Goal: Information Seeking & Learning: Learn about a topic

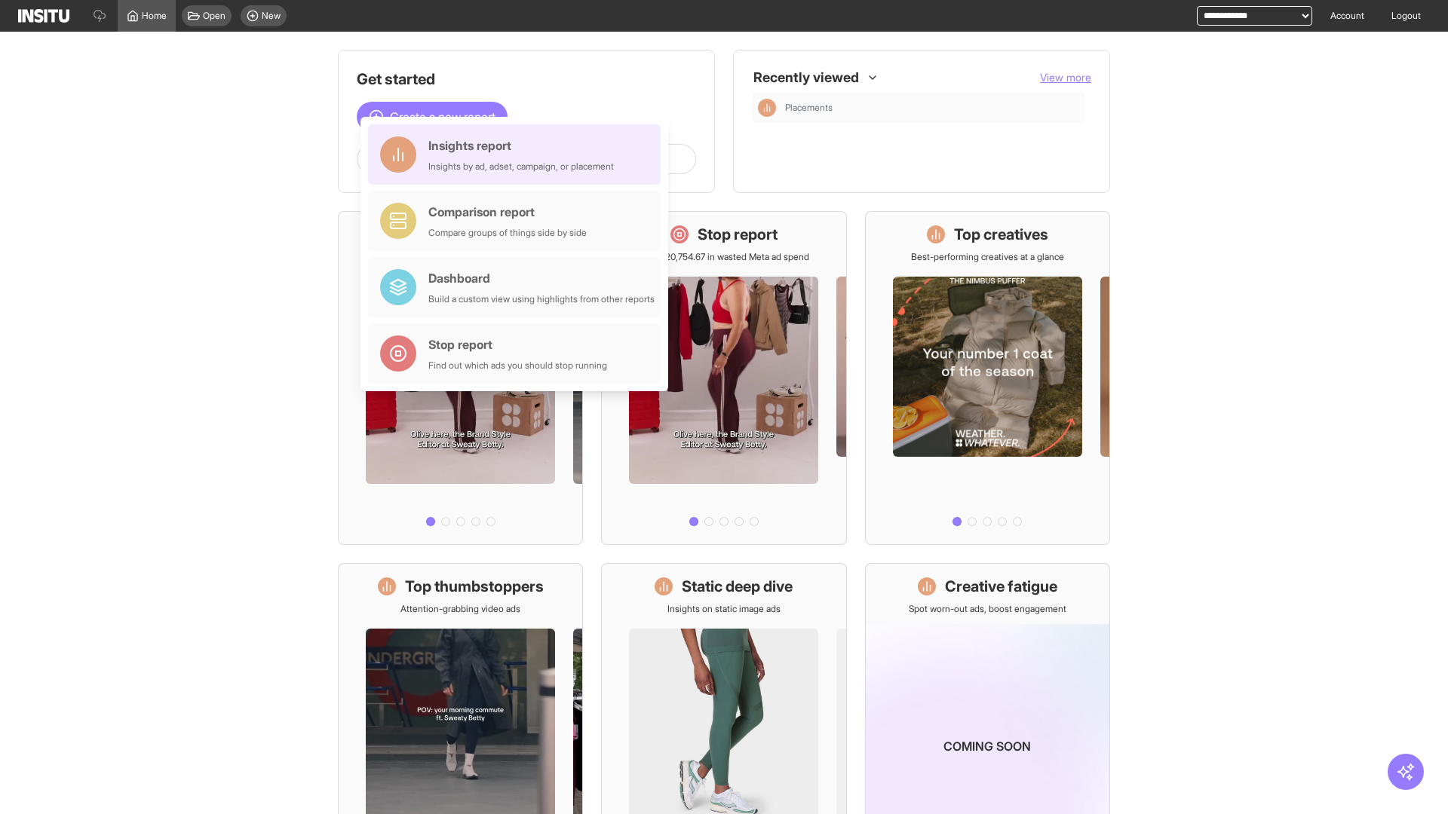
click at [518, 155] on div "Insights report Insights by ad, adset, campaign, or placement" at bounding box center [520, 154] width 185 height 36
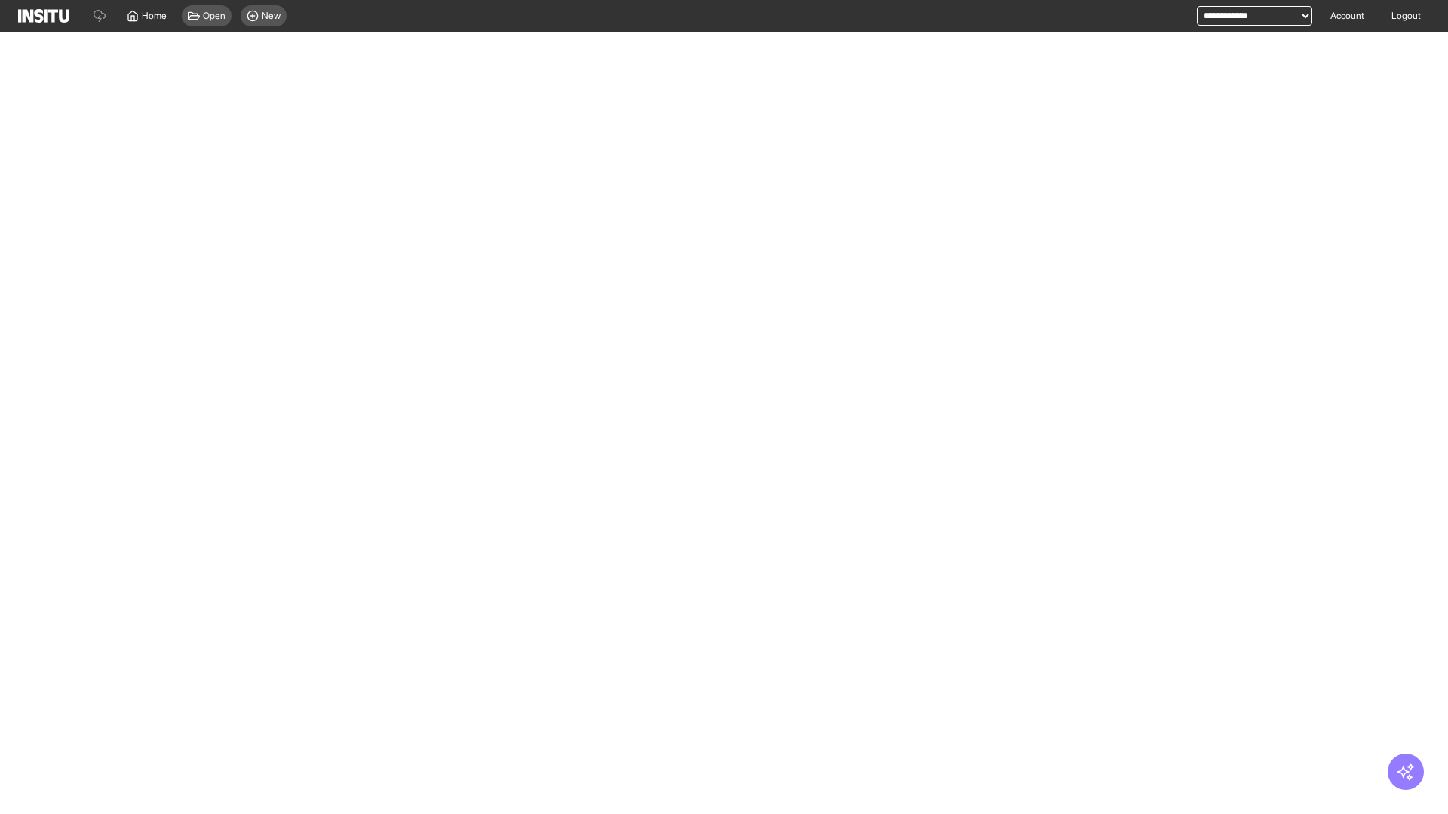
select select "**"
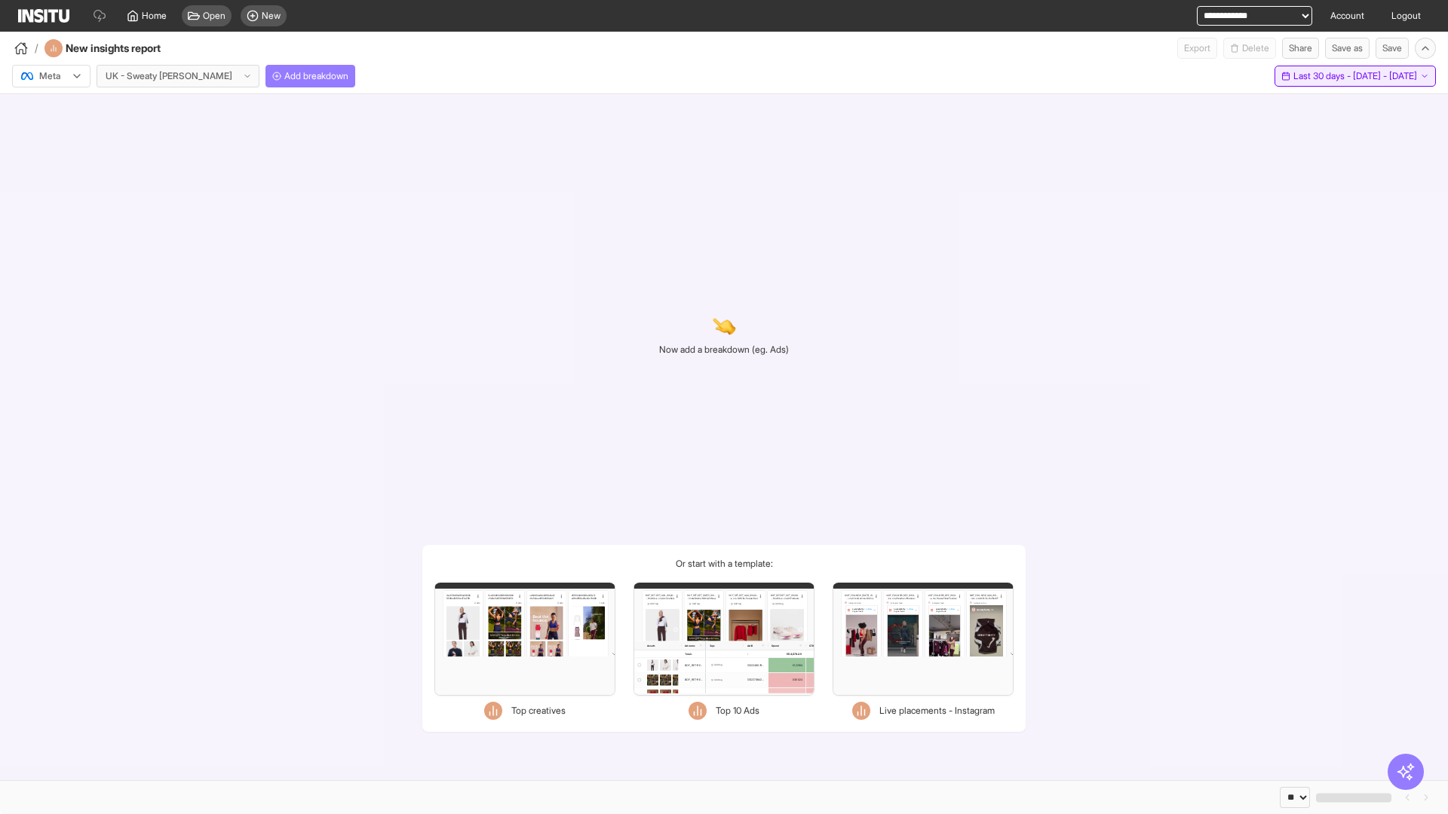
click at [1321, 76] on span "Last 30 days - [DATE] - [DATE]" at bounding box center [1355, 76] width 124 height 12
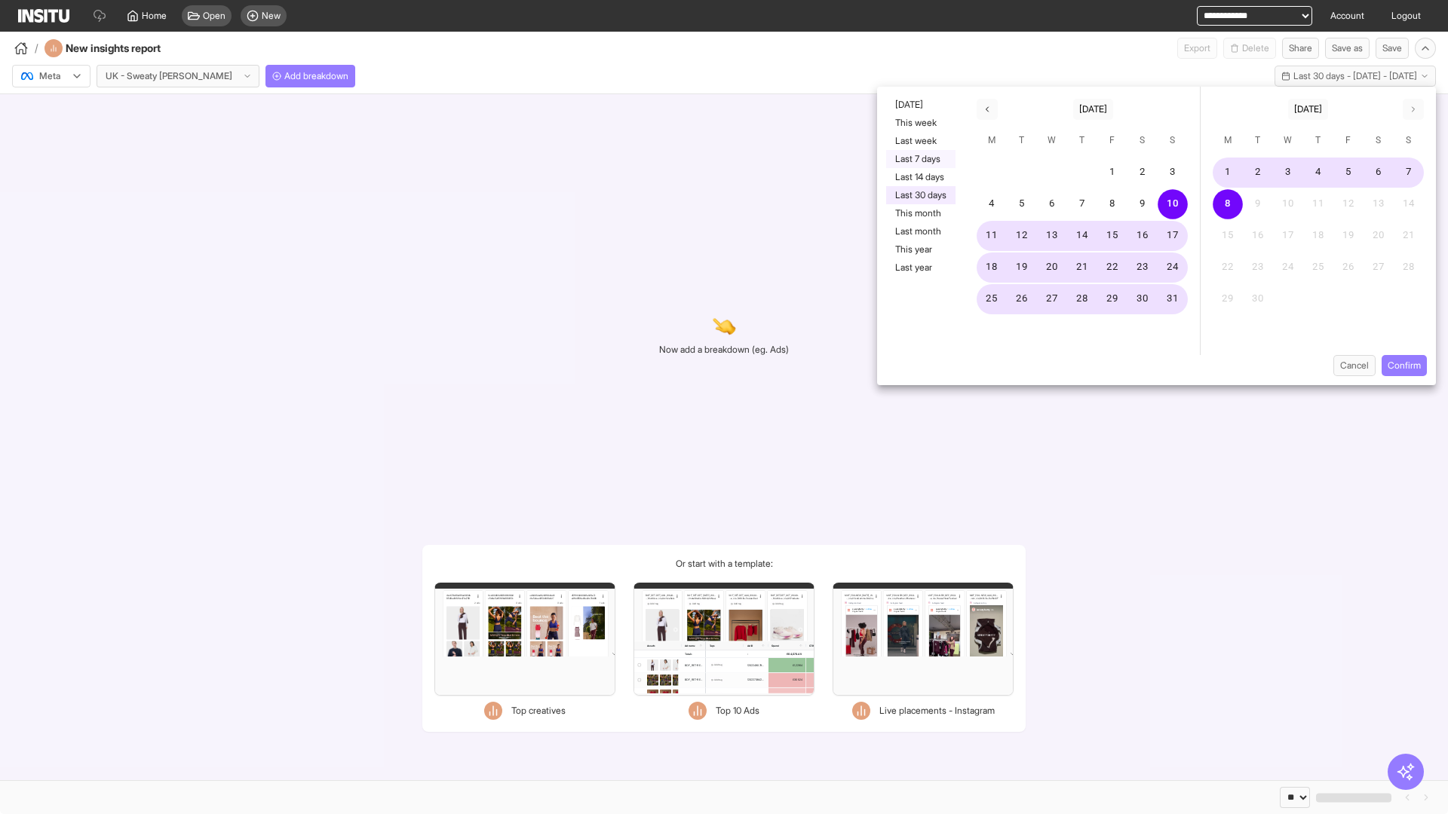
click at [919, 159] on button "Last 7 days" at bounding box center [920, 159] width 69 height 18
